Goal: Task Accomplishment & Management: Manage account settings

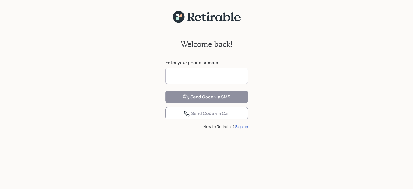
click at [237, 78] on input at bounding box center [206, 76] width 83 height 16
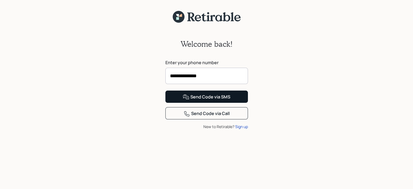
type input "**********"
click at [226, 100] on div "Send Code via SMS" at bounding box center [207, 97] width 48 height 7
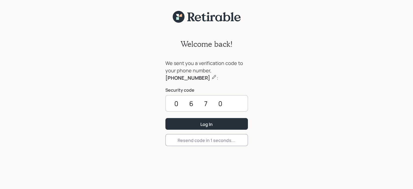
type input "0670"
click at [226, 120] on button "Log In" at bounding box center [206, 124] width 83 height 12
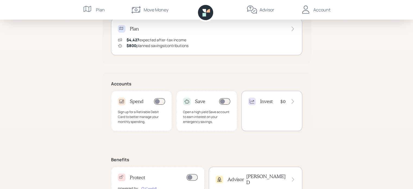
scroll to position [123, 0]
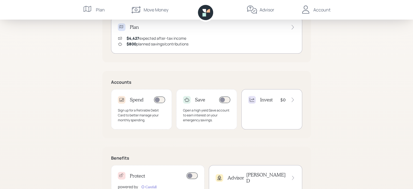
click at [321, 9] on div "Account" at bounding box center [321, 10] width 17 height 7
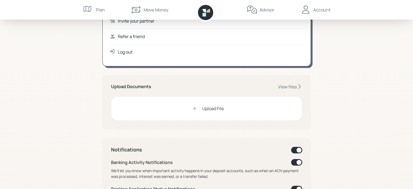
scroll to position [98, 0]
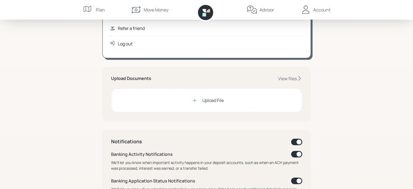
click at [193, 97] on icon at bounding box center [194, 99] width 5 height 5
click at [198, 99] on div at bounding box center [194, 100] width 11 height 11
click at [193, 101] on icon at bounding box center [194, 99] width 5 height 5
click at [288, 81] on div "Upload Documents View files Upload File" at bounding box center [206, 94] width 208 height 54
click at [295, 77] on div "View files" at bounding box center [287, 78] width 19 height 6
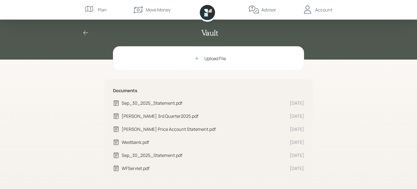
click at [84, 31] on icon at bounding box center [86, 33] width 7 height 7
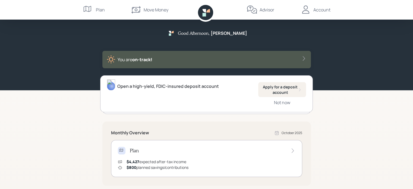
click at [315, 6] on div "Account" at bounding box center [315, 10] width 30 height 20
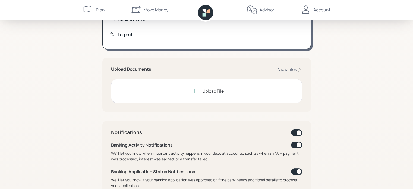
scroll to position [109, 0]
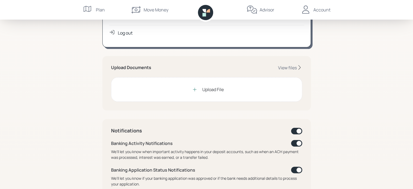
click at [209, 88] on div "Upload File" at bounding box center [212, 89] width 21 height 7
click at [207, 88] on div "Upload File" at bounding box center [212, 89] width 21 height 7
click at [285, 68] on div "View files" at bounding box center [287, 68] width 19 height 6
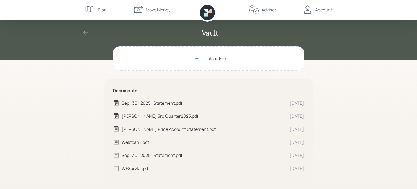
click at [165, 101] on div "Sep_30_2025_Statement.pdf" at bounding box center [204, 103] width 164 height 7
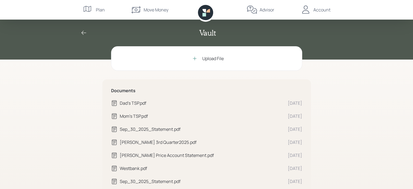
click at [83, 31] on icon at bounding box center [84, 33] width 7 height 7
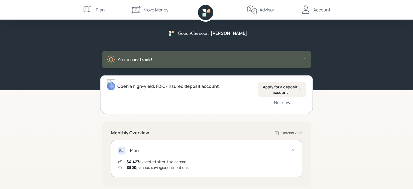
click at [320, 11] on div "Account" at bounding box center [321, 10] width 17 height 7
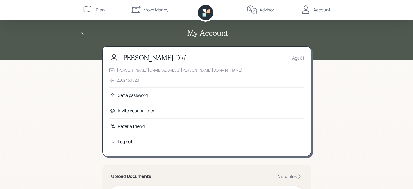
click at [130, 142] on div "Log out" at bounding box center [125, 141] width 15 height 7
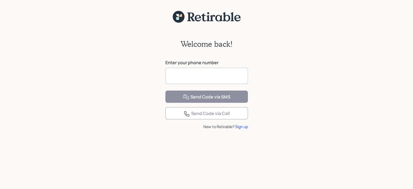
click at [151, 53] on div "Welcome back! Enter your phone number Send Code via SMS Send Code via Call New …" at bounding box center [206, 109] width 413 height 172
